Goal: Navigation & Orientation: Go to known website

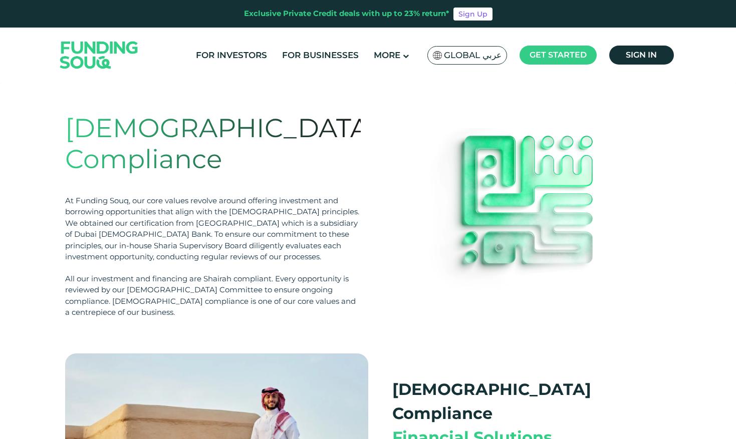
click at [126, 50] on img at bounding box center [99, 55] width 98 height 51
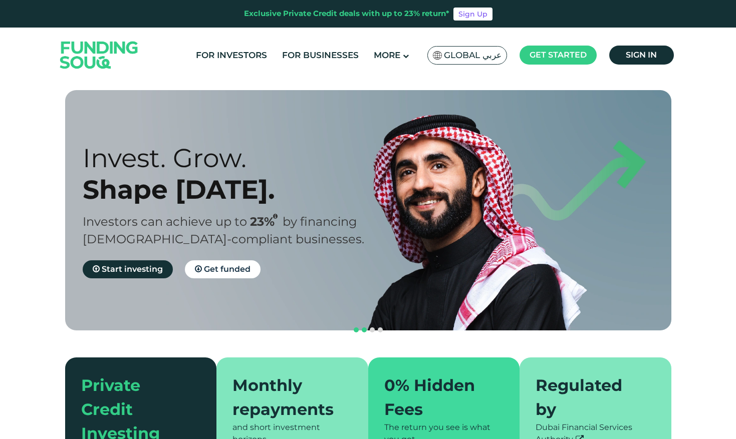
click at [365, 326] on button "navigation" at bounding box center [364, 330] width 8 height 8
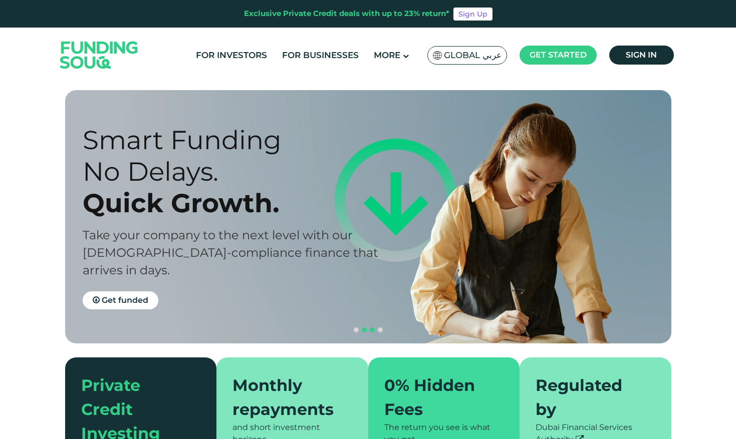
click at [373, 326] on button "navigation" at bounding box center [372, 330] width 8 height 8
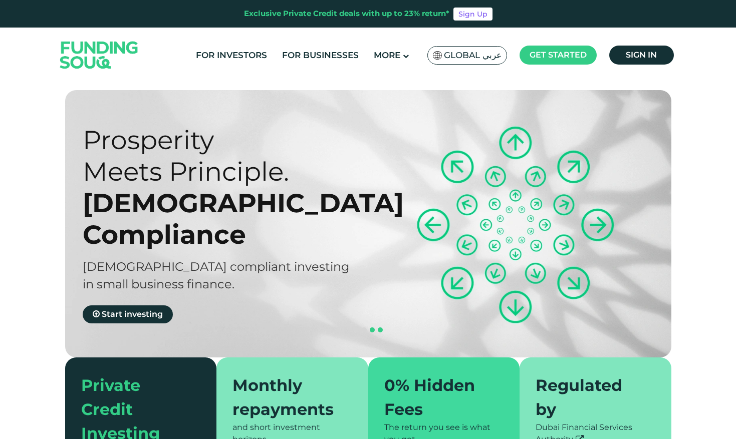
click at [379, 326] on button "navigation" at bounding box center [380, 330] width 8 height 8
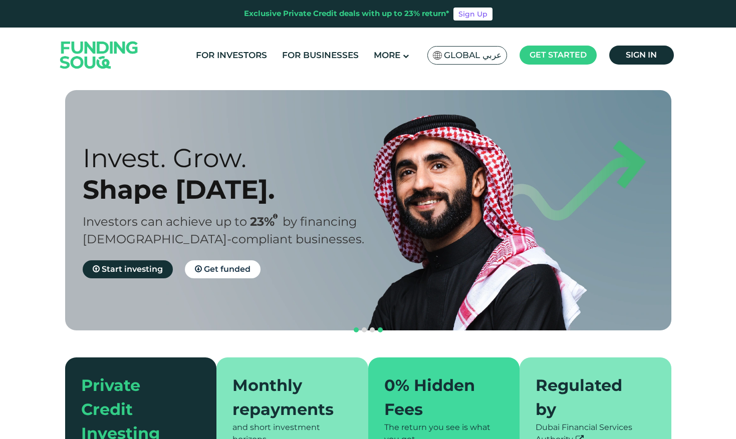
click at [379, 326] on button "navigation" at bounding box center [380, 330] width 8 height 8
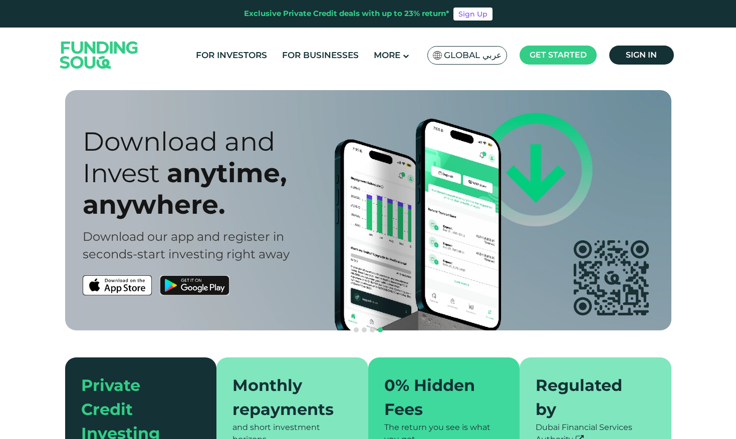
drag, startPoint x: 314, startPoint y: 283, endPoint x: 312, endPoint y: 324, distance: 41.1
click at [152, 276] on img at bounding box center [118, 286] width 70 height 20
click at [229, 288] on img at bounding box center [195, 286] width 70 height 20
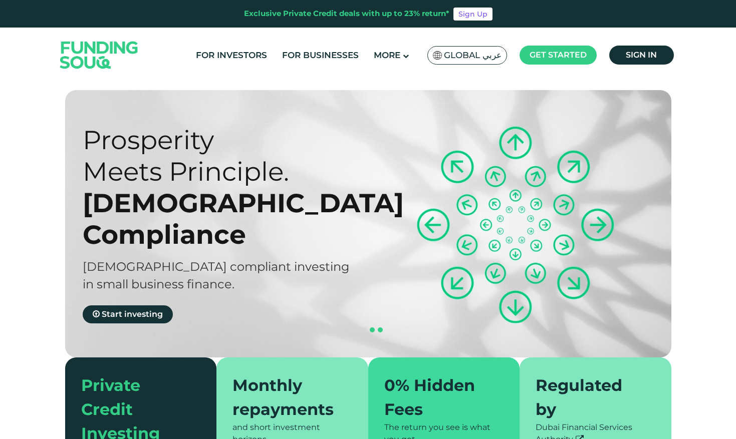
click at [379, 328] on span "navigation" at bounding box center [380, 330] width 5 height 5
